Goal: Find specific page/section: Find specific page/section

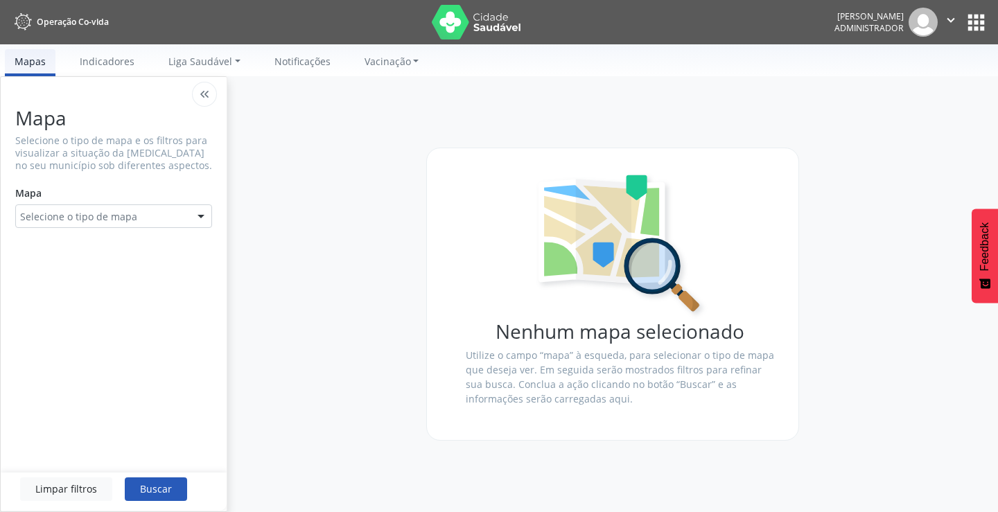
click at [966, 19] on button "apps" at bounding box center [976, 22] width 24 height 24
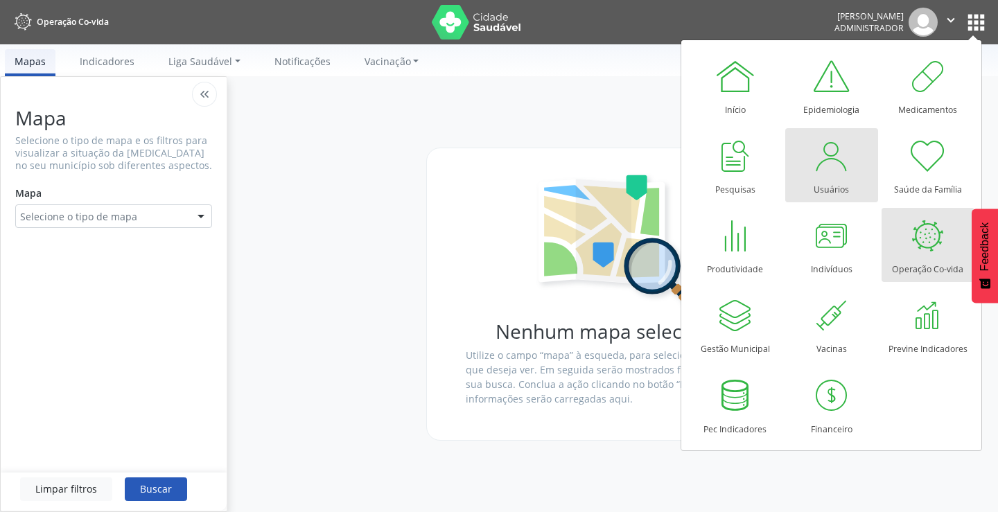
click at [827, 185] on div "Usuários" at bounding box center [830, 186] width 35 height 19
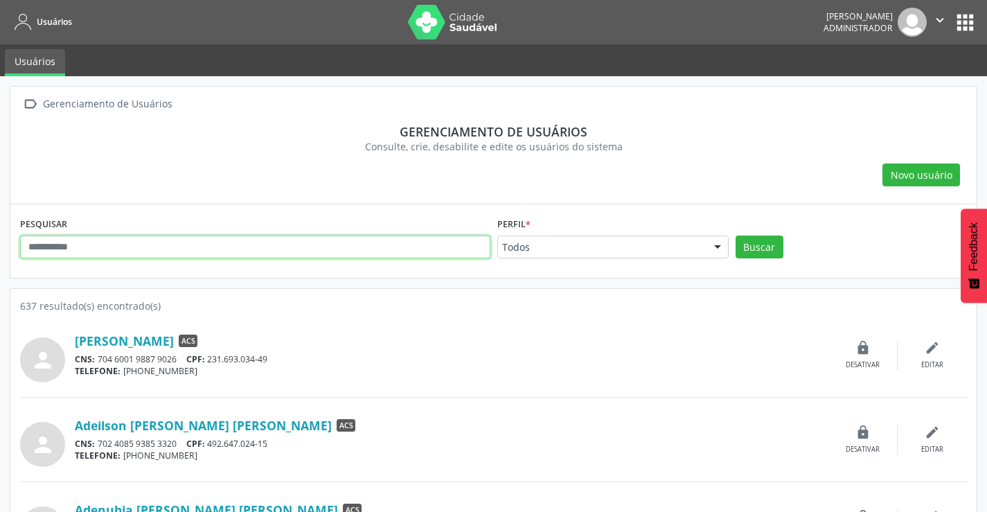
click at [64, 245] on input "text" at bounding box center [255, 248] width 470 height 24
type input "*****"
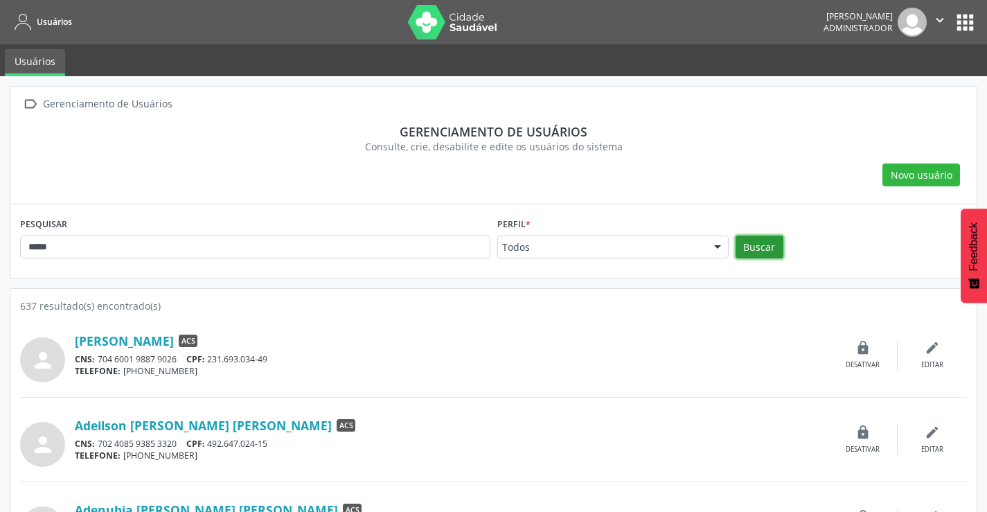
click at [748, 246] on button "Buscar" at bounding box center [760, 248] width 48 height 24
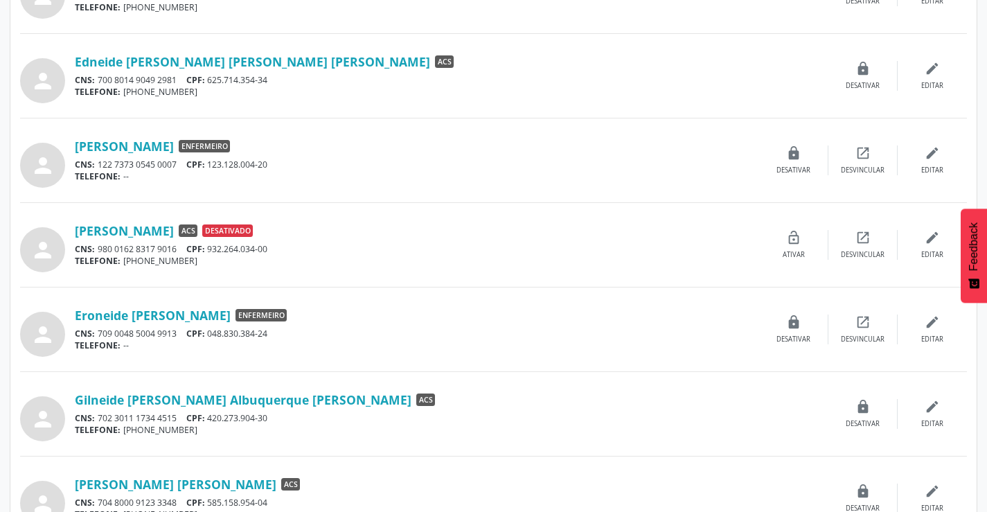
scroll to position [896, 0]
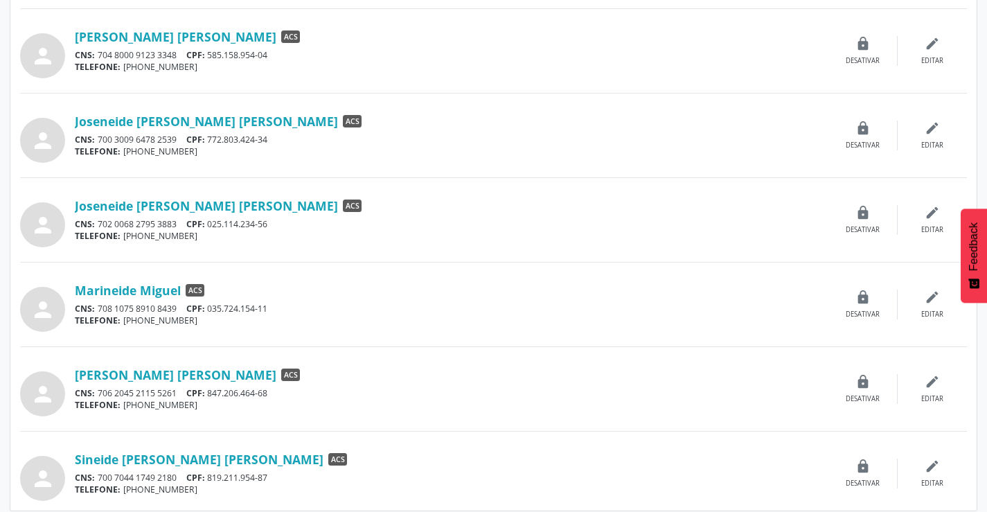
click at [186, 45] on div "Ivaneide Maria Bertoldo Fidelix Pessoa ACS CNS: 704 8000 9123 3348 CPF: 585.158…" at bounding box center [452, 51] width 754 height 44
click at [179, 36] on link "Ivaneide Maria Bertoldo Fidelix Pessoa" at bounding box center [176, 36] width 202 height 15
